Goal: Task Accomplishment & Management: Manage account settings

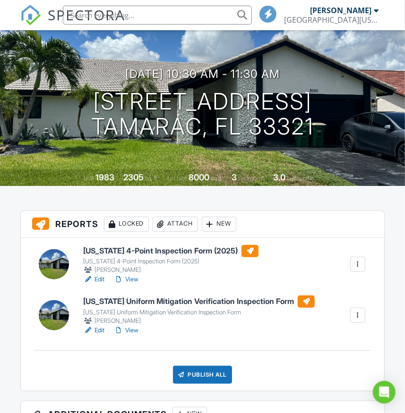
click at [205, 298] on h6 "Florida Uniform Mitigation Verification Inspection Form" at bounding box center [198, 301] width 231 height 12
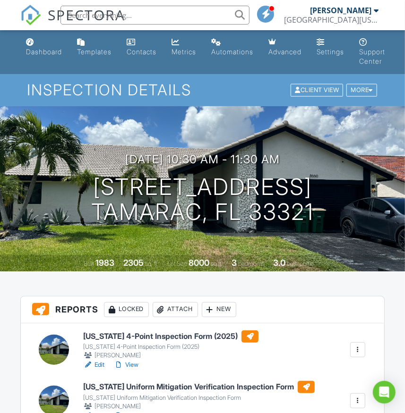
click at [185, 336] on h6 "[US_STATE] 4-Point Inspection Form (2025)" at bounding box center [170, 336] width 175 height 12
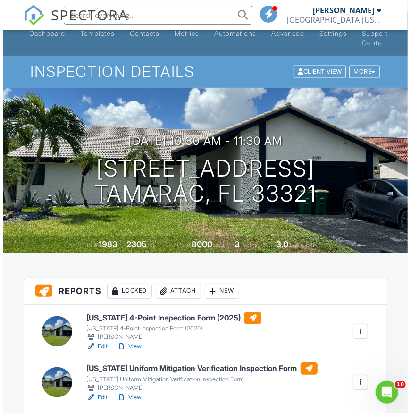
scroll to position [85, 0]
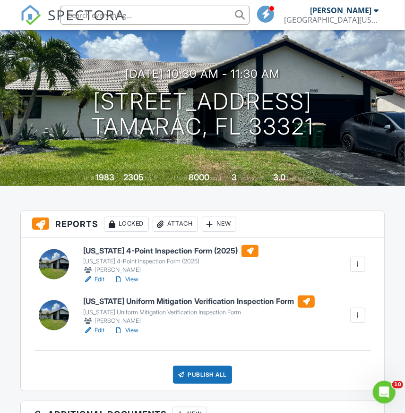
click at [180, 226] on div "Attach" at bounding box center [174, 224] width 45 height 15
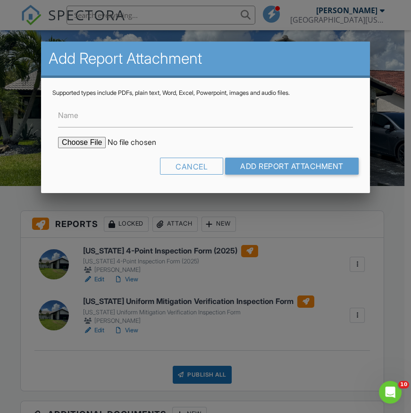
click at [92, 140] on input "file" at bounding box center [138, 142] width 160 height 11
type input "C:\fakepath\BuildFaxReport_20250827213302475996-8809FW-766160807.pdf"
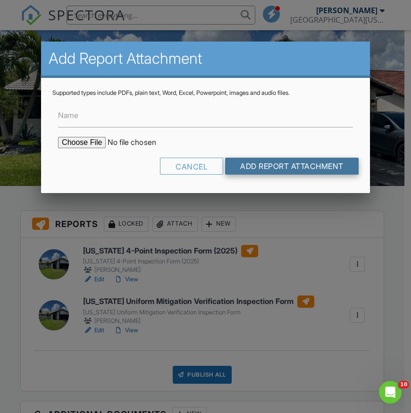
click at [245, 169] on input "Add Report Attachment" at bounding box center [292, 166] width 134 height 17
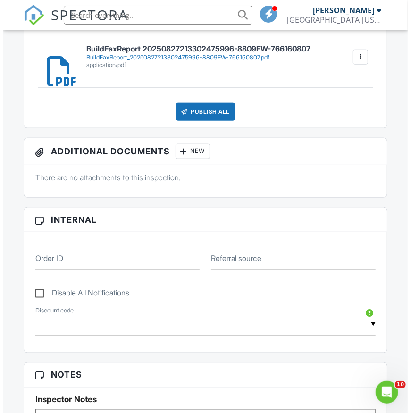
scroll to position [254, 0]
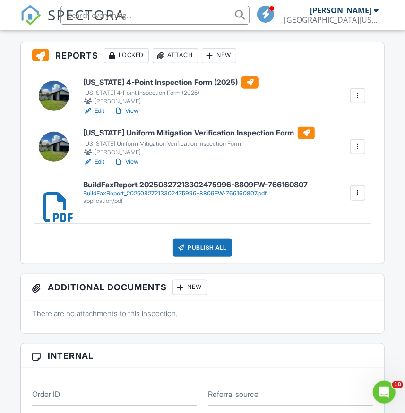
click at [193, 245] on div "Publish All" at bounding box center [202, 248] width 59 height 18
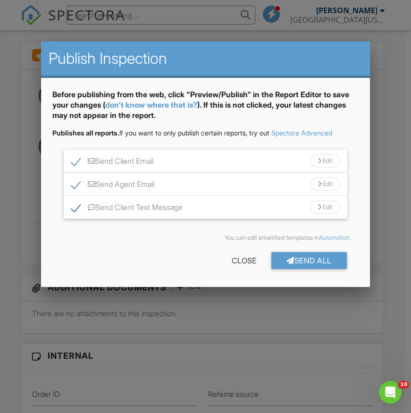
click at [77, 184] on label "Send Agent Email" at bounding box center [112, 186] width 83 height 12
checkbox input "false"
click at [302, 258] on div "Send All" at bounding box center [309, 260] width 76 height 17
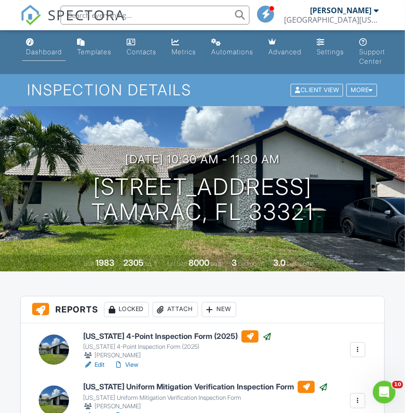
click at [36, 50] on div "Dashboard" at bounding box center [44, 52] width 36 height 8
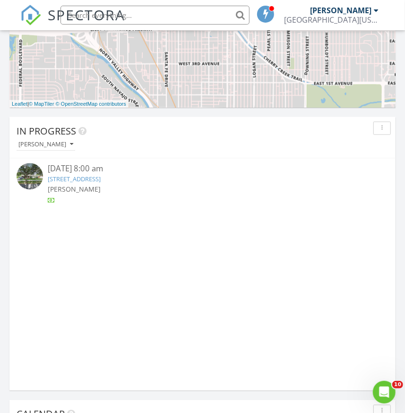
scroll to position [858, 0]
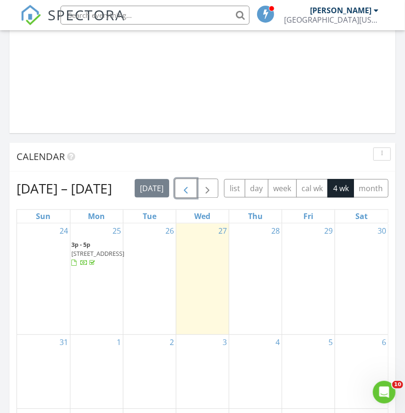
click at [186, 186] on button "button" at bounding box center [186, 187] width 22 height 19
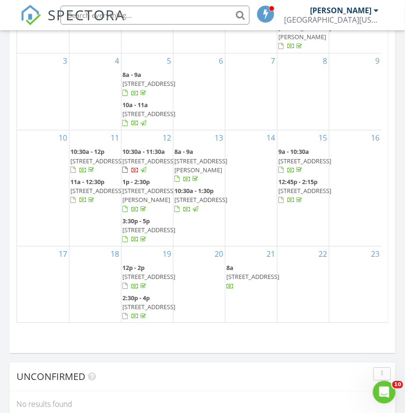
scroll to position [1115, 0]
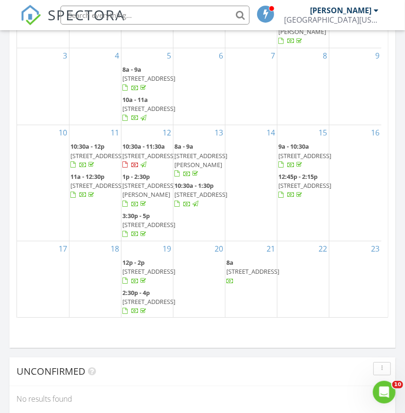
click at [194, 245] on div "20" at bounding box center [198, 279] width 51 height 76
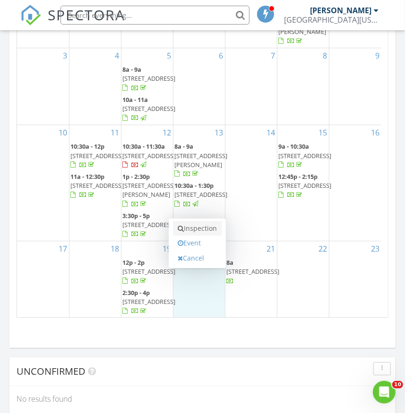
click at [198, 221] on link "Inspection" at bounding box center [197, 228] width 49 height 15
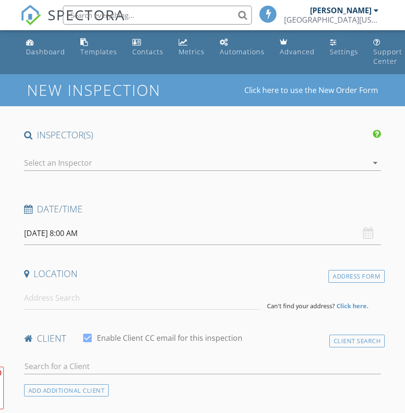
select select "7"
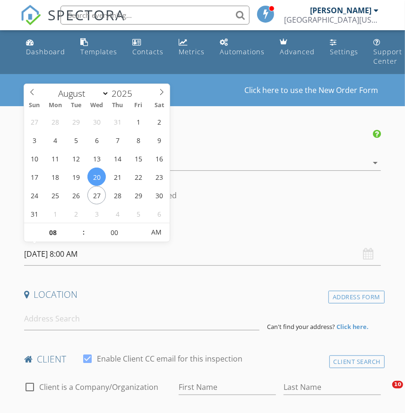
click at [76, 252] on input "08/20/2025 8:00 AM" at bounding box center [202, 254] width 356 height 23
type input "08/20/2025 9:00 AM"
type input "09"
click at [79, 227] on span at bounding box center [79, 227] width 7 height 9
type input "08/20/2025 10:00 AM"
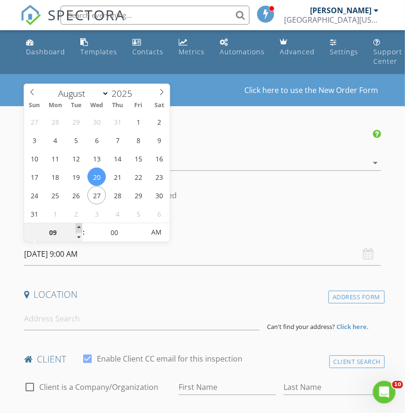
type input "10"
click at [79, 227] on span at bounding box center [79, 227] width 7 height 9
type input "08/20/2025 11:00 AM"
type input "11"
click at [79, 227] on span at bounding box center [79, 227] width 7 height 9
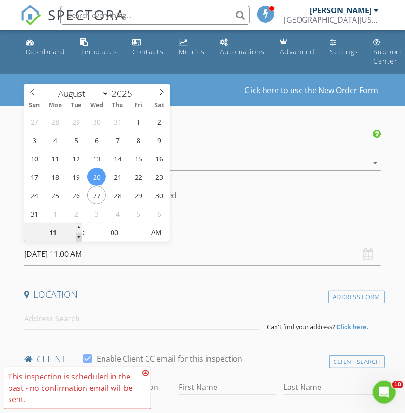
type input "08/20/2025 10:00 AM"
type input "10"
click at [80, 236] on span at bounding box center [79, 237] width 7 height 9
type input "08/20/2025 9:00 AM"
type input "09"
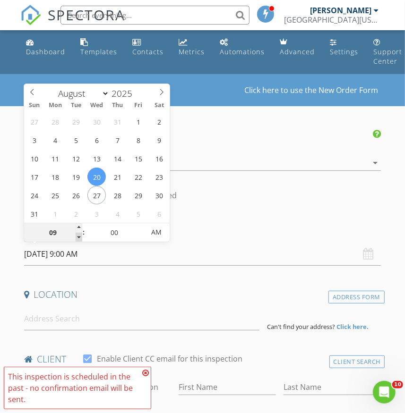
click at [76, 236] on span at bounding box center [79, 237] width 7 height 9
type input "08/20/2025 9:05 AM"
type input "05"
click at [139, 226] on span at bounding box center [139, 227] width 7 height 9
type input "08/20/2025 9:10 AM"
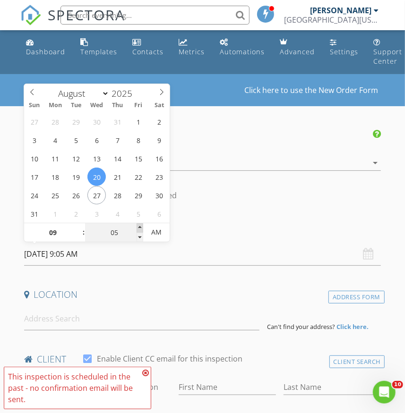
type input "10"
click at [139, 226] on span at bounding box center [139, 227] width 7 height 9
type input "08/20/2025 9:15 AM"
type input "15"
click at [139, 226] on span at bounding box center [139, 227] width 7 height 9
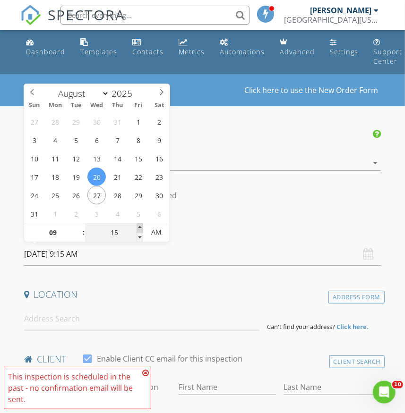
type input "08/20/2025 9:20 AM"
type input "20"
click at [139, 226] on span at bounding box center [139, 227] width 7 height 9
type input "08/20/2025 9:25 AM"
type input "25"
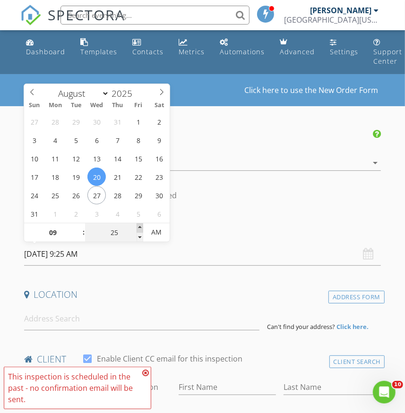
click at [139, 226] on span at bounding box center [139, 227] width 7 height 9
type input "08/20/2025 9:30 AM"
type input "30"
click at [139, 226] on span at bounding box center [139, 227] width 7 height 9
type input "08/20/2025 9:35 AM"
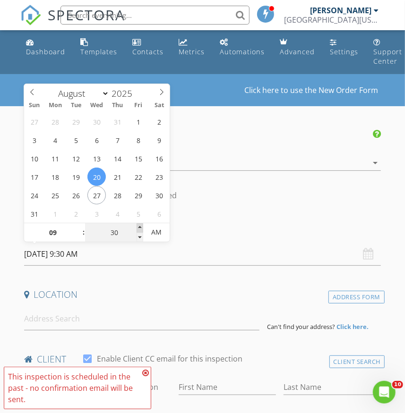
type input "35"
click at [139, 226] on span at bounding box center [139, 227] width 7 height 9
type input "08/20/2025 9:40 AM"
type input "40"
click at [139, 226] on span at bounding box center [139, 227] width 7 height 9
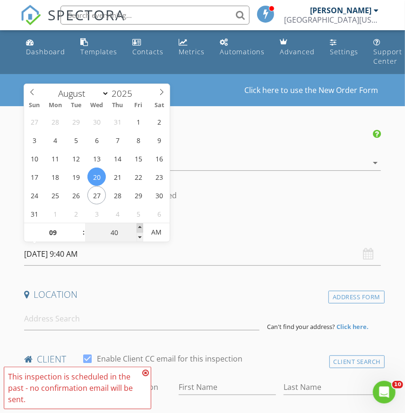
type input "08/20/2025 9:45 AM"
type input "45"
click at [140, 226] on span at bounding box center [139, 227] width 7 height 9
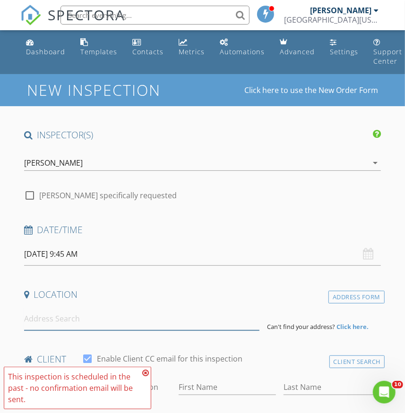
click at [62, 321] on input at bounding box center [141, 318] width 235 height 23
drag, startPoint x: 62, startPoint y: 321, endPoint x: 43, endPoint y: 321, distance: 18.4
click at [43, 321] on input at bounding box center [141, 318] width 235 height 23
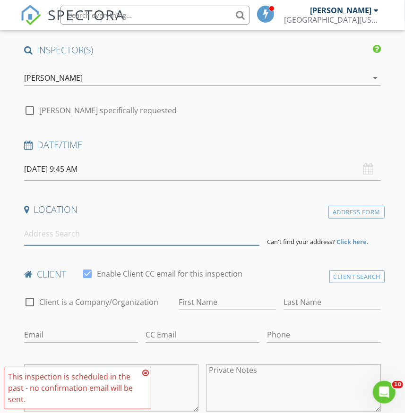
scroll to position [85, 0]
click at [58, 234] on input at bounding box center [141, 233] width 235 height 23
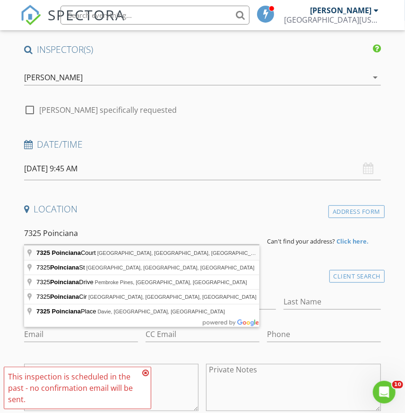
type input "7325 Poinciana Court, Miami Lakes, FL, USA"
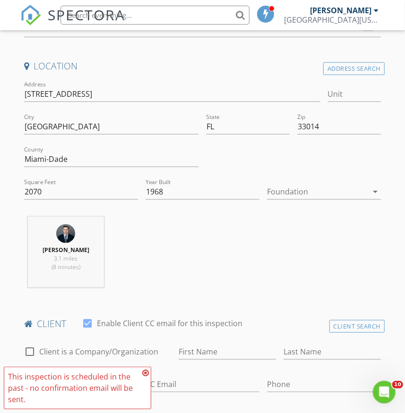
scroll to position [257, 0]
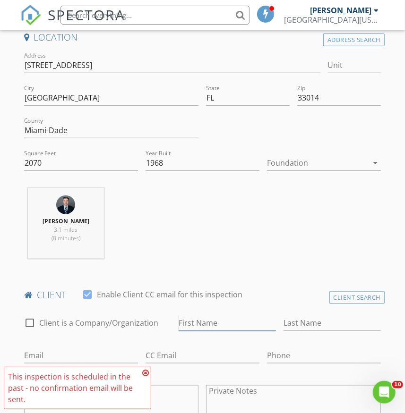
click at [203, 323] on input "First Name" at bounding box center [226, 323] width 97 height 16
paste input "Maurice R. Costa"
click at [238, 218] on div "Ray Trujillo 3.1 miles (8 minutes)" at bounding box center [202, 227] width 364 height 78
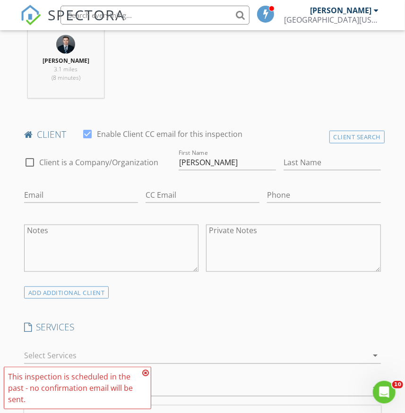
scroll to position [429, 0]
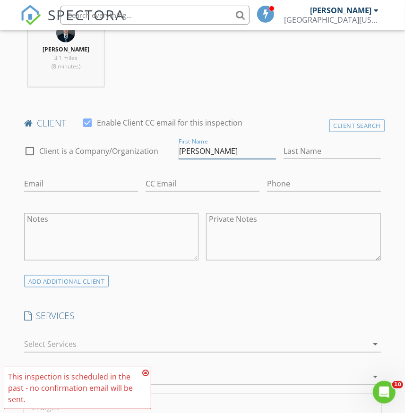
click at [215, 149] on input "Maurice R. Costa" at bounding box center [226, 151] width 97 height 16
click at [213, 152] on input "Maurice R. Costa" at bounding box center [226, 151] width 97 height 16
type input "Maurice R Costa"
click at [279, 186] on input "Phone" at bounding box center [324, 184] width 114 height 16
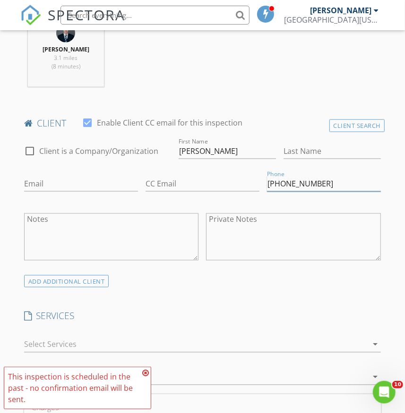
type input "305-490-2994"
click at [56, 187] on input "Email" at bounding box center [81, 184] width 114 height 16
paste input "maurice@costalawyers.com"
type input "maurice@costalawyers.com"
drag, startPoint x: 211, startPoint y: 287, endPoint x: 207, endPoint y: 279, distance: 9.3
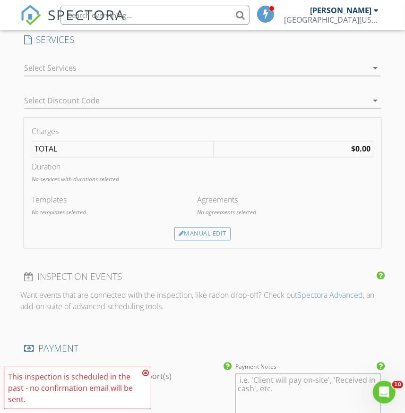
scroll to position [729, 0]
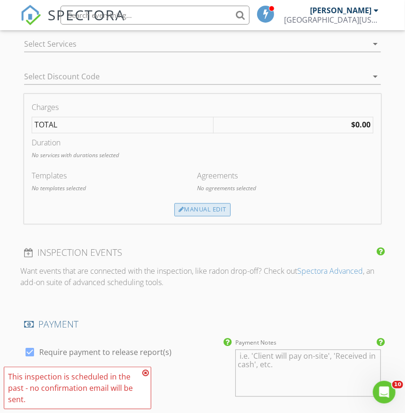
click at [185, 204] on div "Manual Edit" at bounding box center [202, 209] width 56 height 13
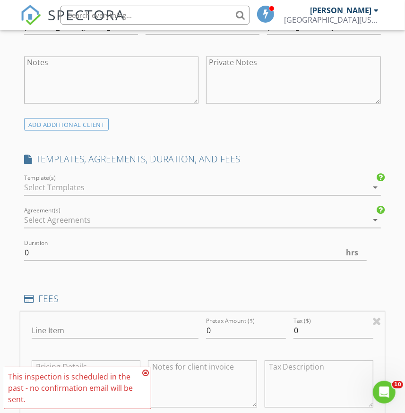
scroll to position [557, 0]
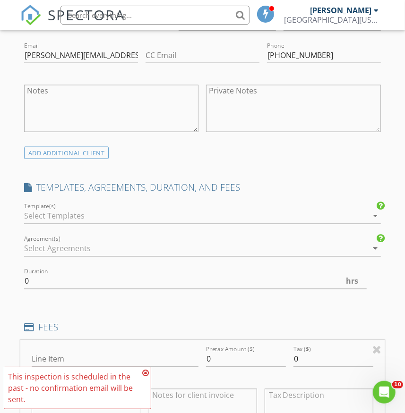
click at [73, 218] on div at bounding box center [195, 216] width 343 height 15
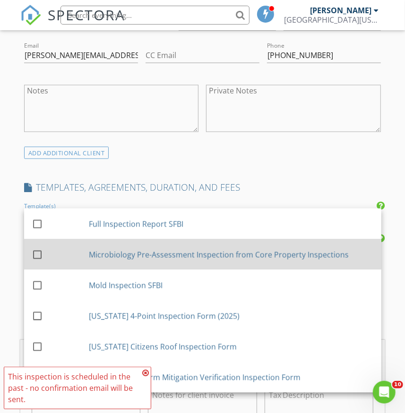
click at [175, 255] on div "Microbiology Pre-Assessment Inspection from Core Property Inspections" at bounding box center [231, 254] width 285 height 11
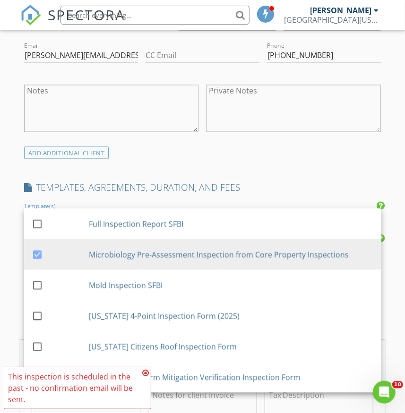
click at [189, 141] on div at bounding box center [111, 144] width 175 height 6
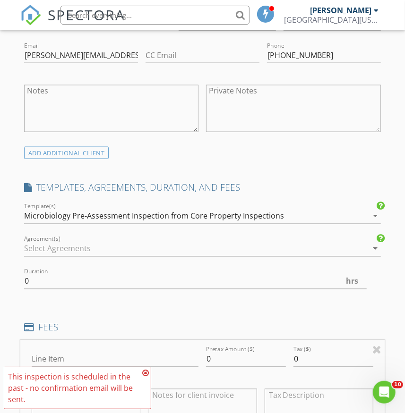
click at [81, 247] on div at bounding box center [195, 248] width 343 height 15
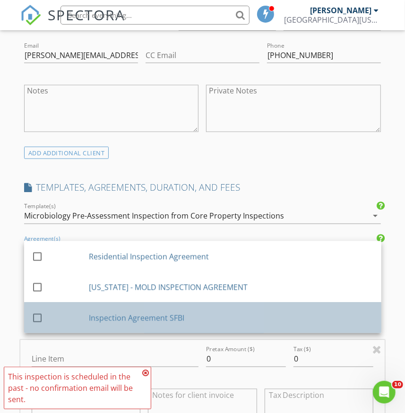
click at [129, 312] on div "Inspection Agreement SFBI" at bounding box center [231, 317] width 285 height 11
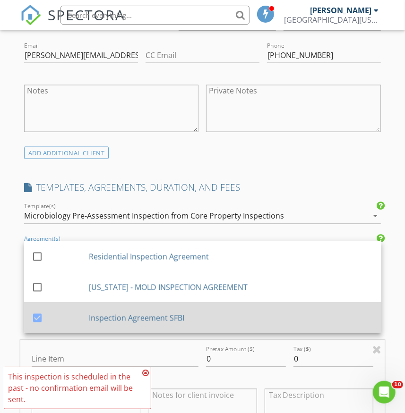
click at [114, 312] on div "Inspection Agreement SFBI" at bounding box center [231, 317] width 285 height 11
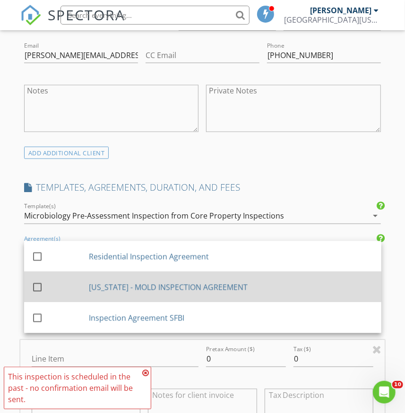
click at [131, 287] on div "[US_STATE] - MOLD INSPECTION AGREEMENT" at bounding box center [231, 286] width 285 height 11
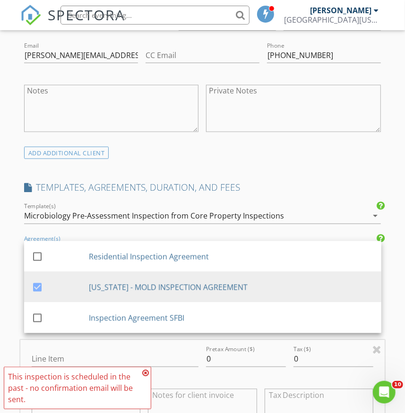
click at [232, 155] on div "ADD ADDITIONAL client" at bounding box center [202, 152] width 364 height 13
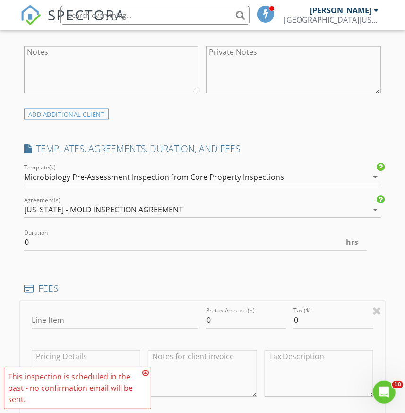
scroll to position [600, 0]
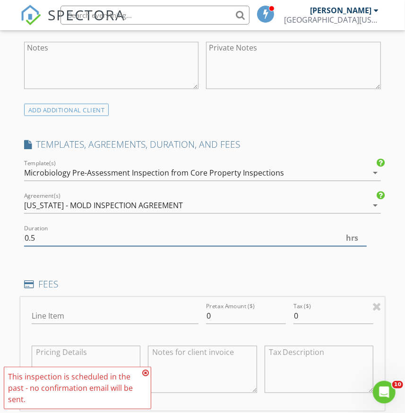
click at [362, 234] on input "0.5" at bounding box center [195, 239] width 342 height 16
click at [362, 234] on input "1" at bounding box center [195, 239] width 342 height 16
type input "1.5"
click at [362, 235] on input "1.5" at bounding box center [195, 239] width 342 height 16
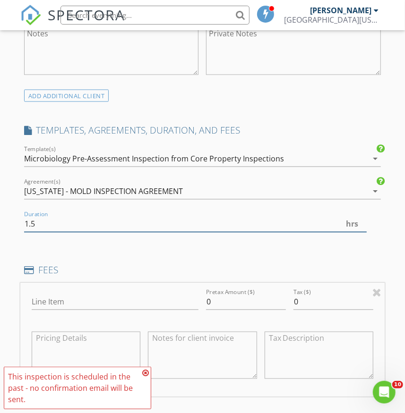
scroll to position [643, 0]
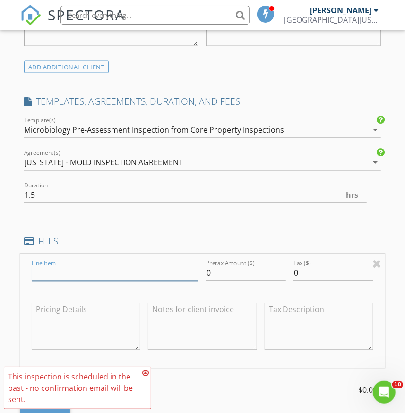
click at [76, 269] on input "Line Item" at bounding box center [115, 274] width 167 height 16
type input "Indoor air quality testing"
click at [223, 273] on input "0" at bounding box center [246, 274] width 80 height 16
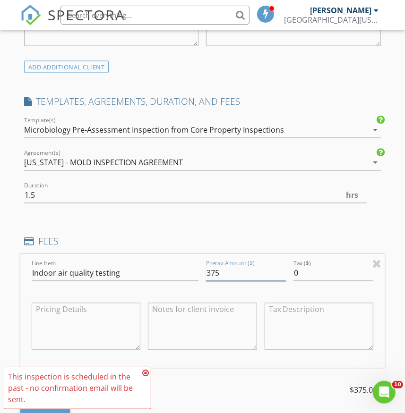
type input "375"
click at [254, 237] on h4 "FEES" at bounding box center [202, 242] width 356 height 12
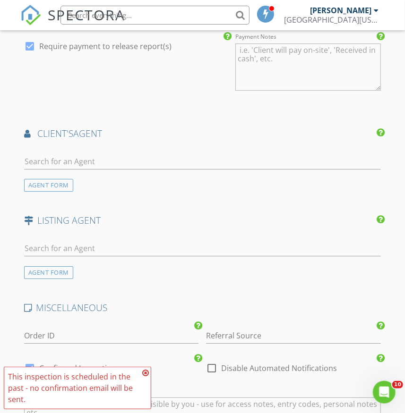
scroll to position [1158, 0]
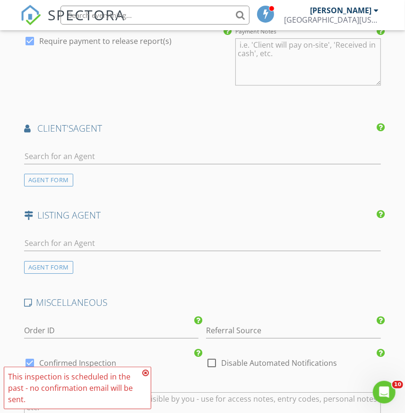
click at [147, 372] on icon at bounding box center [145, 373] width 7 height 8
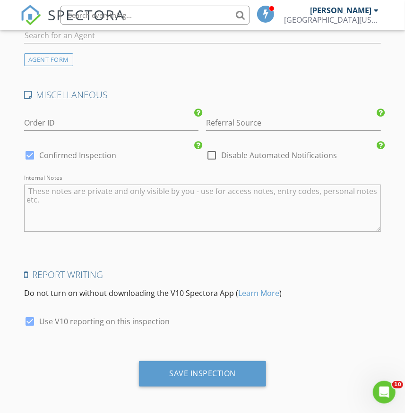
scroll to position [1368, 0]
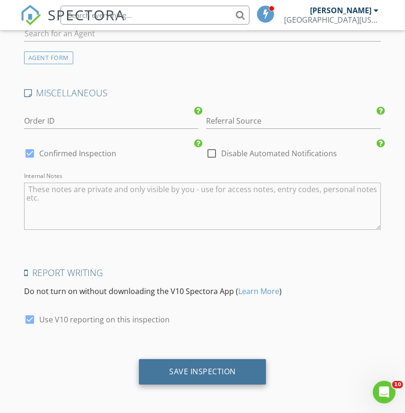
click at [221, 378] on div "Save Inspection" at bounding box center [202, 371] width 127 height 25
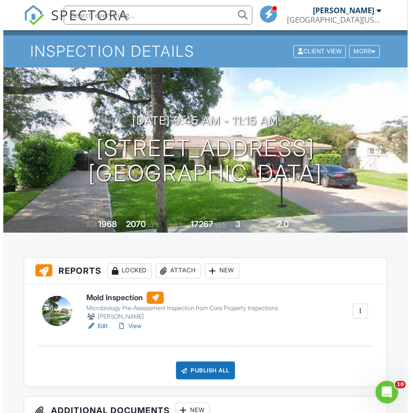
scroll to position [171, 0]
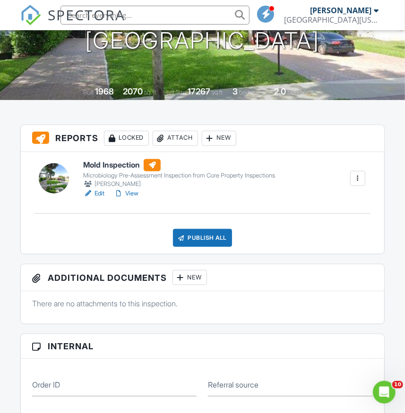
click at [178, 136] on div "Attach" at bounding box center [174, 138] width 45 height 15
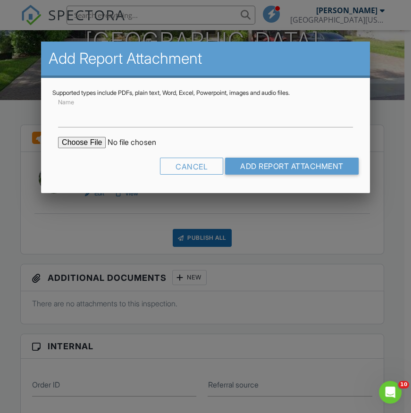
click at [89, 144] on input "file" at bounding box center [138, 142] width 160 height 11
type input "C:\fakepath\Maurice Costa.pdf"
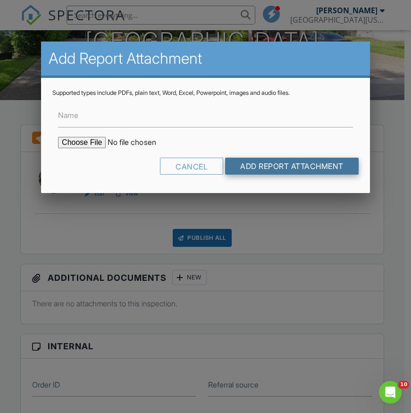
click at [270, 162] on input "Add Report Attachment" at bounding box center [292, 166] width 134 height 17
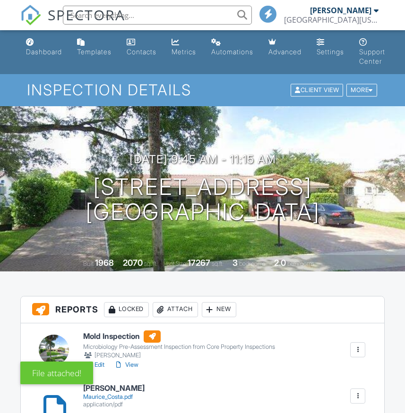
click at [102, 393] on div "Maurice_Costa.pdf" at bounding box center [113, 397] width 61 height 8
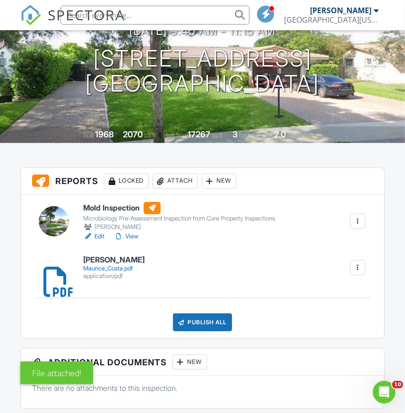
click at [350, 272] on div at bounding box center [357, 267] width 15 height 15
click at [354, 288] on link "Delete" at bounding box center [351, 293] width 35 height 10
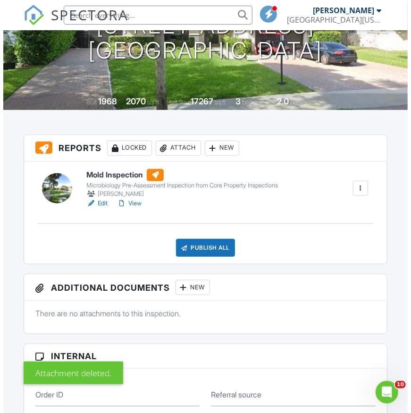
scroll to position [171, 0]
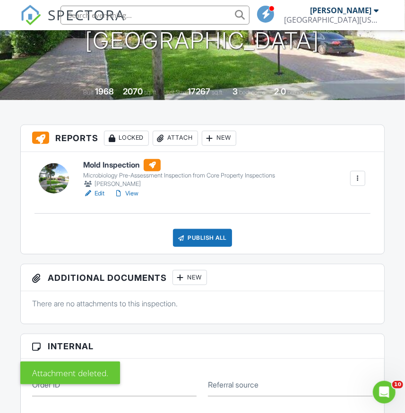
click at [168, 143] on div "Attach" at bounding box center [174, 138] width 45 height 15
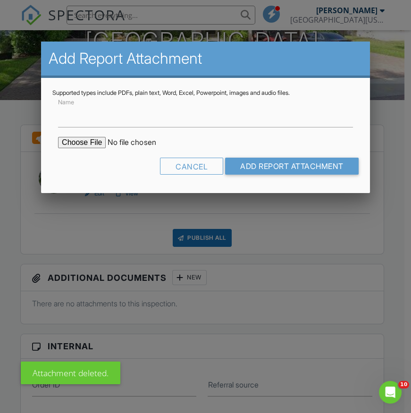
click at [87, 137] on input "file" at bounding box center [138, 142] width 160 height 11
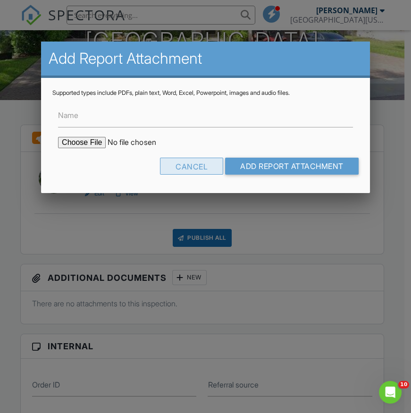
click at [172, 167] on div "Cancel" at bounding box center [191, 166] width 63 height 17
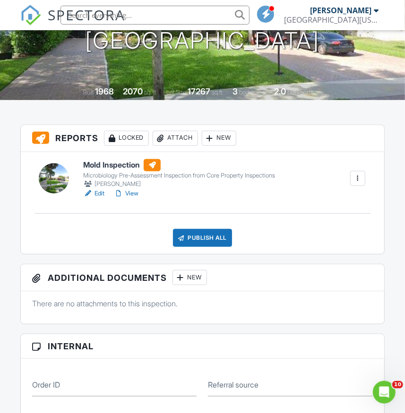
click at [174, 137] on div "Attach" at bounding box center [174, 138] width 45 height 15
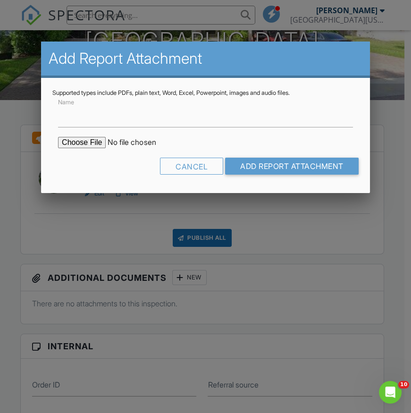
click at [97, 142] on input "file" at bounding box center [138, 142] width 160 height 11
type input "C:\fakepath\Costa Air quality test results.pdf"
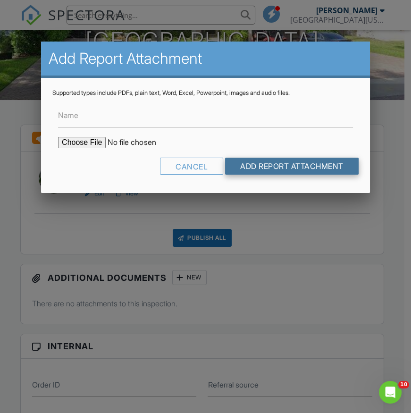
click at [295, 165] on input "Add Report Attachment" at bounding box center [292, 166] width 134 height 17
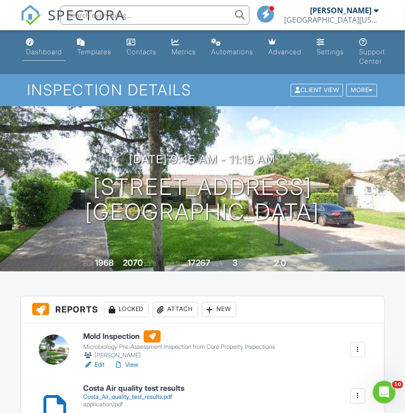
click at [36, 53] on div "Dashboard" at bounding box center [44, 52] width 36 height 8
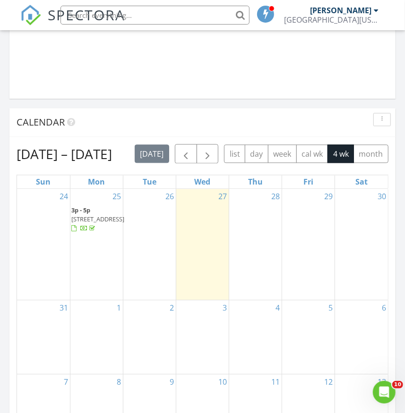
scroll to position [858, 0]
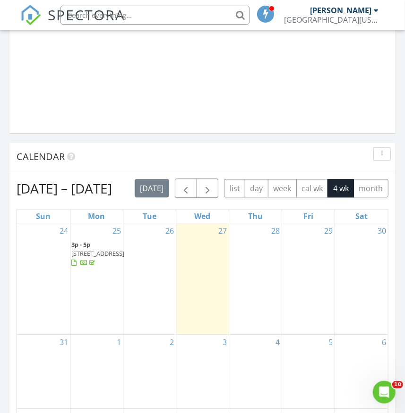
drag, startPoint x: 113, startPoint y: 258, endPoint x: 103, endPoint y: 264, distance: 11.9
click at [103, 258] on span "[STREET_ADDRESS]" at bounding box center [97, 253] width 53 height 8
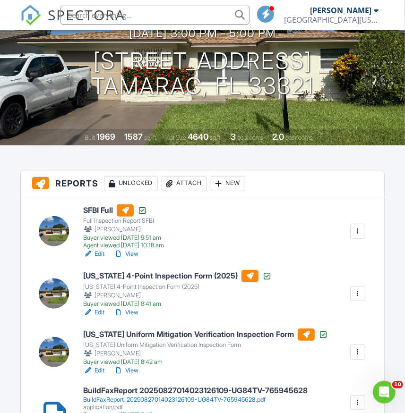
scroll to position [128, 0]
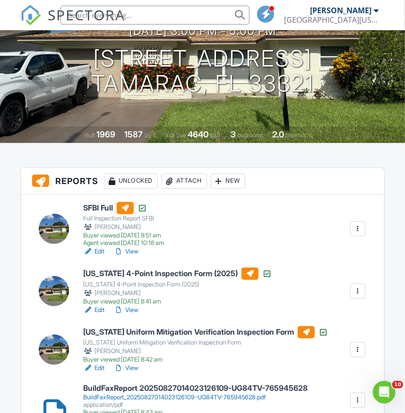
click at [145, 270] on h6 "[US_STATE] 4-Point Inspection Form (2025)" at bounding box center [177, 274] width 188 height 12
